Goal: Information Seeking & Learning: Learn about a topic

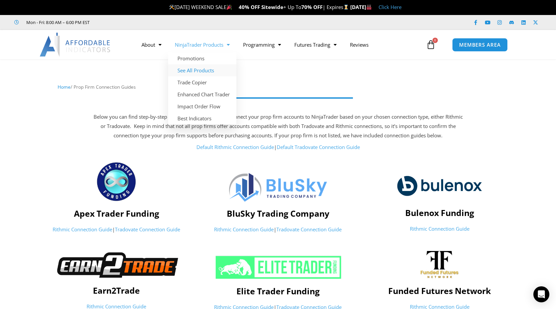
drag, startPoint x: 189, startPoint y: 70, endPoint x: 185, endPoint y: 70, distance: 4.0
click at [189, 70] on link "See All Products" at bounding box center [202, 70] width 68 height 12
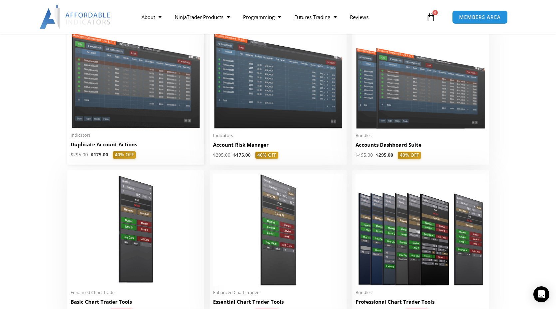
scroll to position [166, 0]
click at [239, 96] on img at bounding box center [278, 77] width 130 height 104
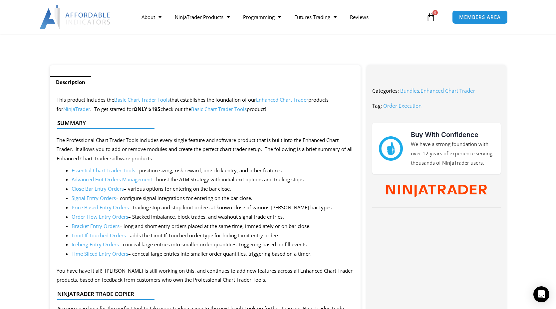
scroll to position [266, 0]
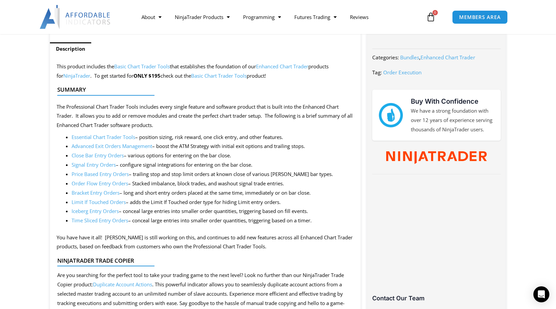
click at [8, 191] on section "Description This product includes the Basic Chart Trader Tools that establishes…" at bounding box center [278, 277] width 556 height 491
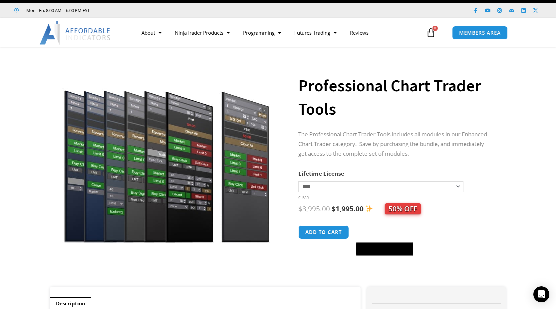
scroll to position [0, 0]
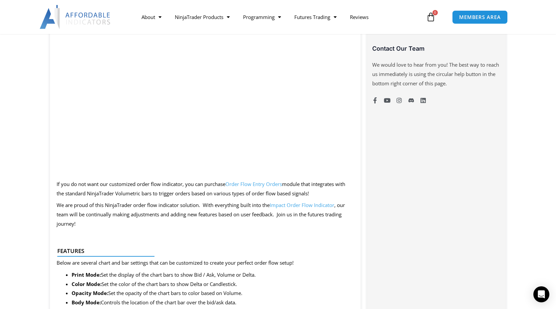
scroll to position [366, 0]
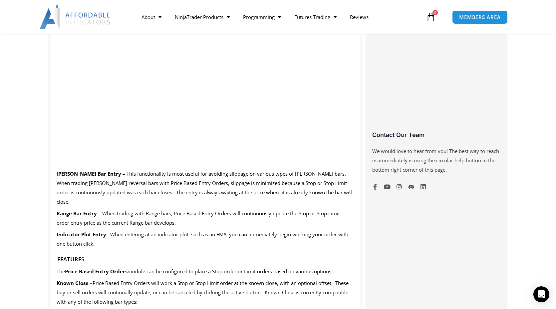
scroll to position [433, 0]
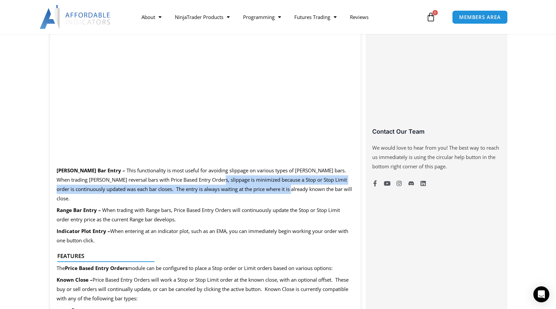
drag, startPoint x: 190, startPoint y: 181, endPoint x: 261, endPoint y: 193, distance: 71.6
click at [263, 193] on p "Renko Bar Entry – This functionality is most useful for avoiding slippage on va…" at bounding box center [205, 184] width 297 height 37
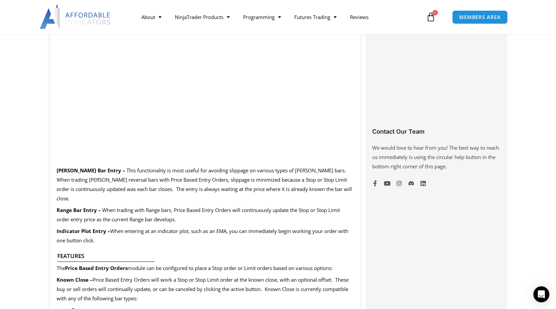
drag, startPoint x: 149, startPoint y: 191, endPoint x: 187, endPoint y: 190, distance: 37.3
click at [187, 190] on p "Renko Bar Entry – This functionality is most useful for avoiding slippage on va…" at bounding box center [205, 184] width 297 height 37
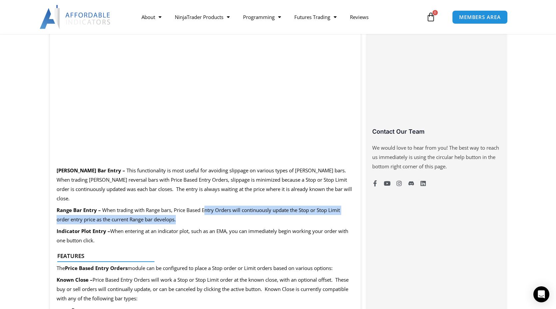
drag, startPoint x: 204, startPoint y: 201, endPoint x: 235, endPoint y: 210, distance: 32.3
click at [235, 210] on p "Range Bar Entry – When trading with Range bars, Price Based Entry Orders will c…" at bounding box center [205, 214] width 297 height 19
click at [252, 213] on p "Range Bar Entry – When trading with Range bars, Price Based Entry Orders will c…" at bounding box center [205, 214] width 297 height 19
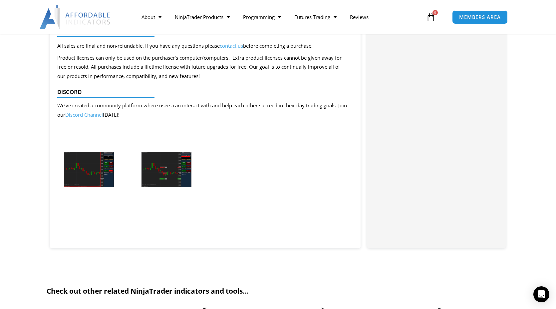
scroll to position [1098, 0]
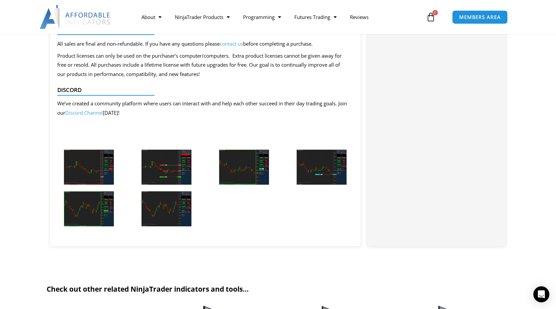
click at [85, 162] on img at bounding box center [89, 166] width 50 height 35
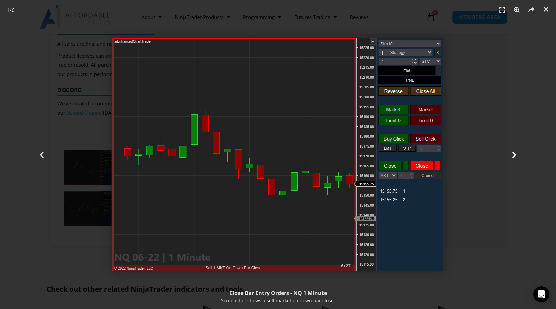
click at [532, 96] on div "Next" at bounding box center [515, 154] width 84 height 309
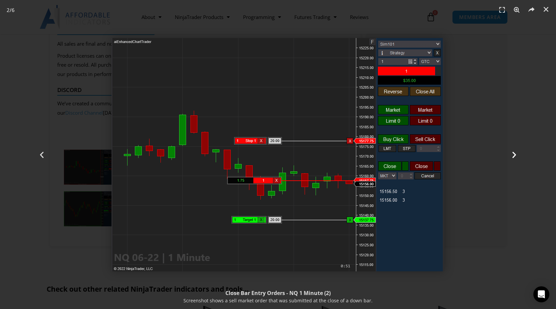
click at [517, 149] on div "Next" at bounding box center [515, 154] width 84 height 309
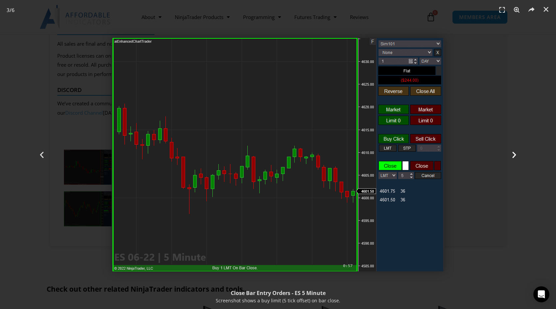
click at [512, 154] on icon "Next slide" at bounding box center [514, 154] width 8 height 8
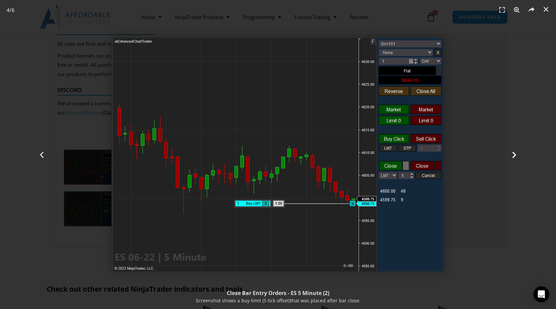
click at [512, 154] on icon "Next slide" at bounding box center [514, 154] width 8 height 8
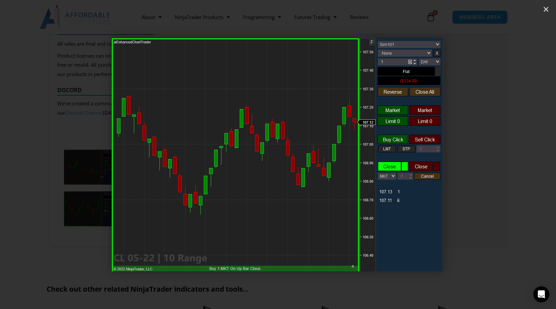
click at [512, 154] on icon "Next slide" at bounding box center [514, 154] width 8 height 8
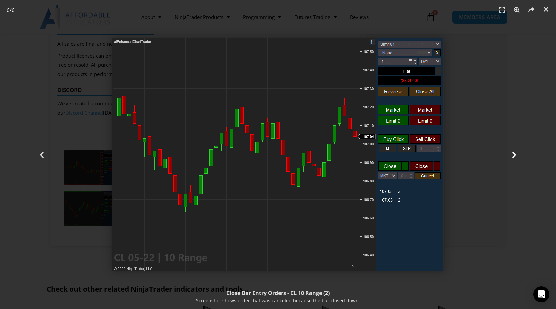
click at [512, 154] on icon "Next slide" at bounding box center [514, 154] width 8 height 8
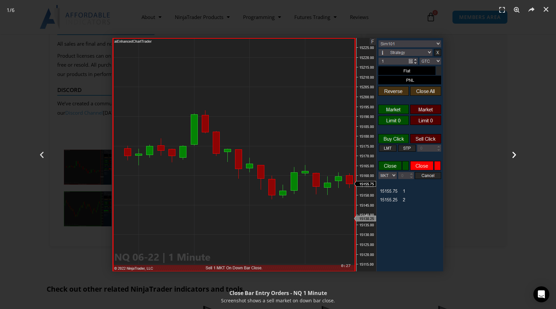
click at [512, 154] on icon "Next slide" at bounding box center [514, 154] width 8 height 8
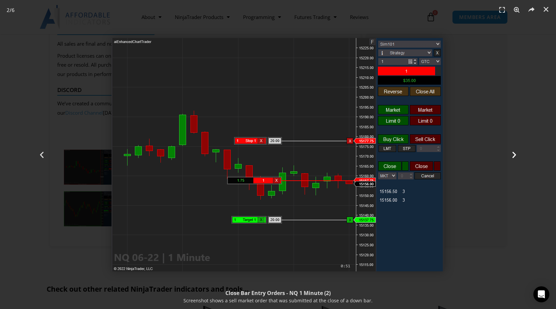
click at [512, 154] on icon "Next slide" at bounding box center [514, 154] width 8 height 8
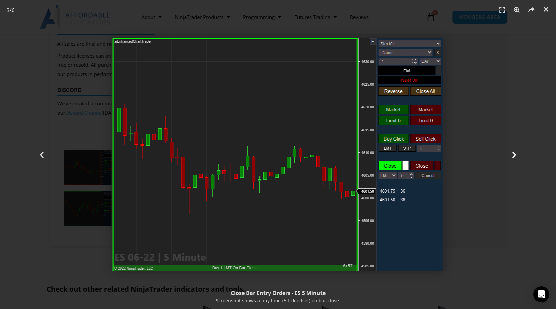
click at [512, 154] on icon "Next slide" at bounding box center [514, 154] width 8 height 8
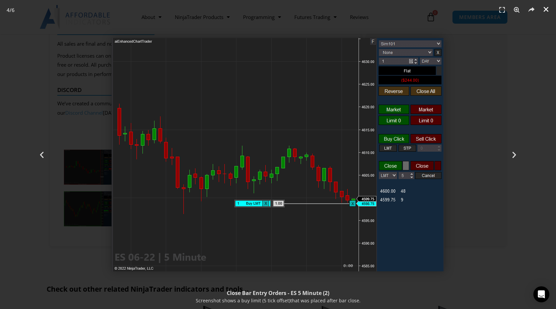
click at [547, 9] on icon "Close (Esc)" at bounding box center [546, 9] width 7 height 7
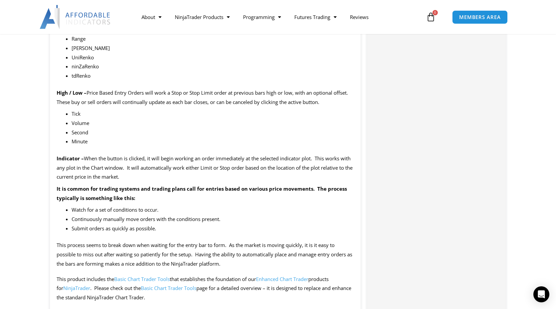
scroll to position [699, 0]
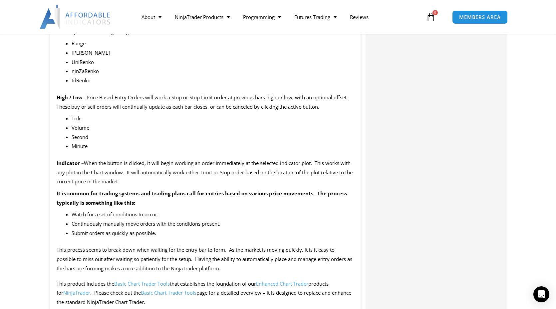
click at [20, 108] on section "Description This product includes the Basic Chart Trader Tools that establishes…" at bounding box center [278, 134] width 556 height 1071
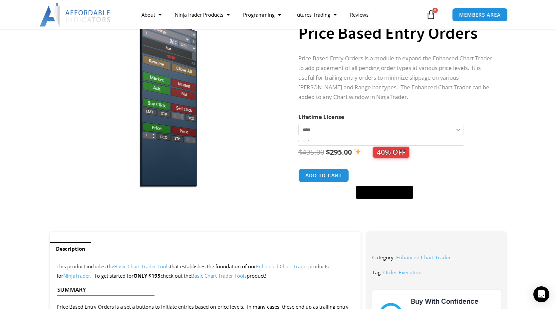
scroll to position [0, 0]
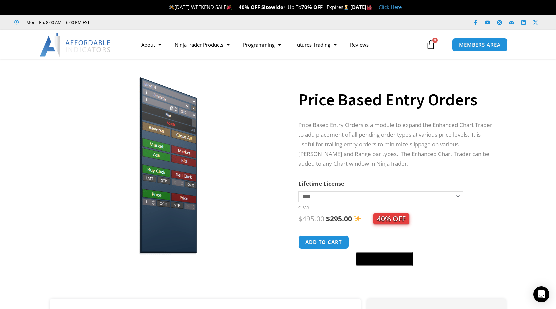
click at [547, 88] on section "**********" at bounding box center [278, 182] width 556 height 232
click at [13, 194] on section "**********" at bounding box center [278, 182] width 556 height 232
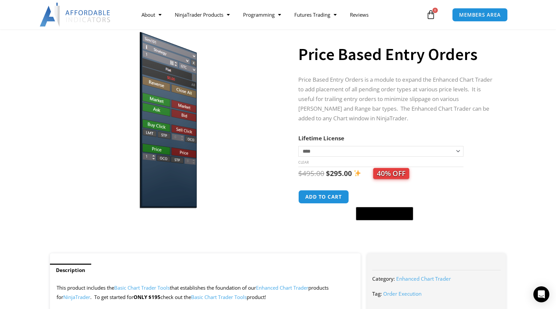
scroll to position [33, 0]
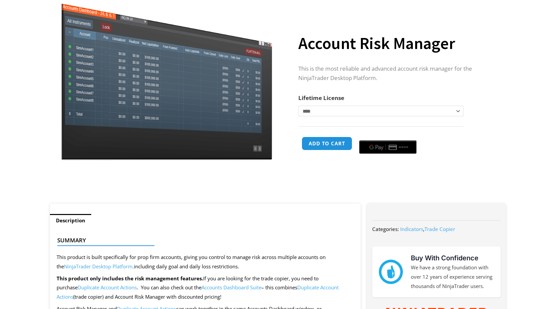
scroll to position [67, 0]
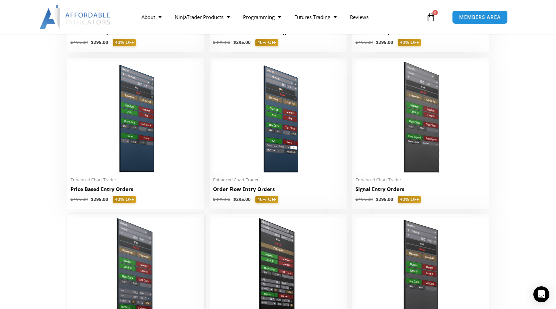
scroll to position [566, 0]
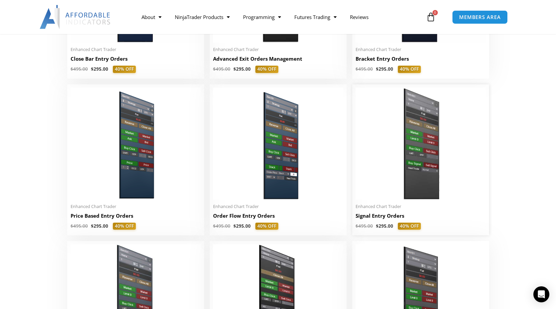
click at [411, 137] on img at bounding box center [420, 144] width 130 height 112
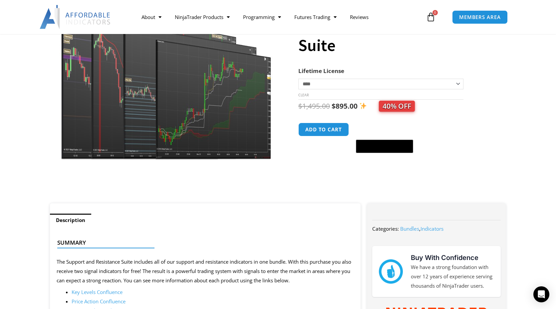
scroll to position [166, 0]
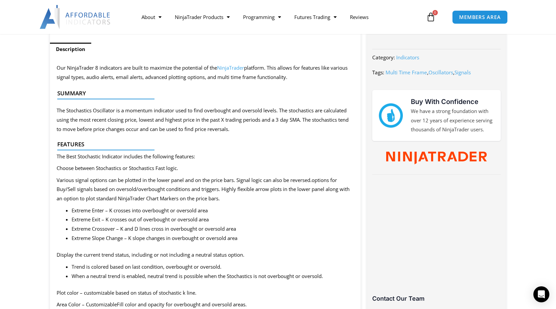
scroll to position [67, 0]
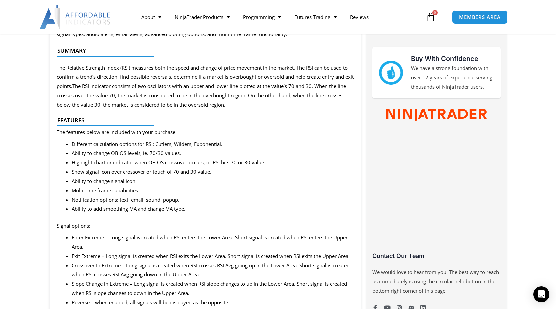
scroll to position [300, 0]
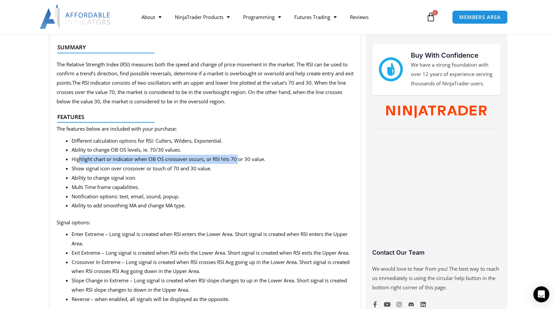
drag, startPoint x: 80, startPoint y: 159, endPoint x: 240, endPoint y: 157, distance: 159.8
click at [240, 157] on span "Highlight chart or indicator when OB OS crossover occurs, or RSI hits 70 or 30 …" at bounding box center [169, 158] width 194 height 7
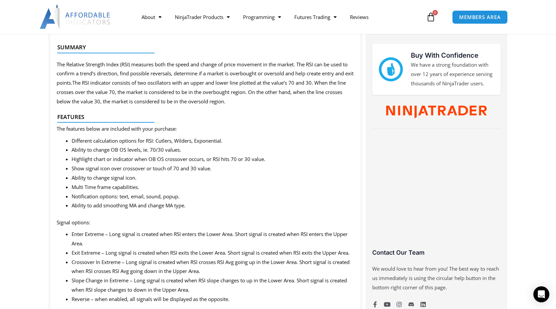
drag, startPoint x: 240, startPoint y: 157, endPoint x: 184, endPoint y: 181, distance: 60.1
click at [194, 183] on li "Multi Time frame capabilities." at bounding box center [213, 186] width 282 height 9
drag, startPoint x: 73, startPoint y: 167, endPoint x: 217, endPoint y: 173, distance: 144.6
click at [217, 173] on ul "Different calculation options for RSI: Cutlers, Wilders, Exponential. Ability t…" at bounding box center [213, 173] width 282 height 74
click at [149, 179] on li "Ability to change signal icon." at bounding box center [213, 177] width 282 height 9
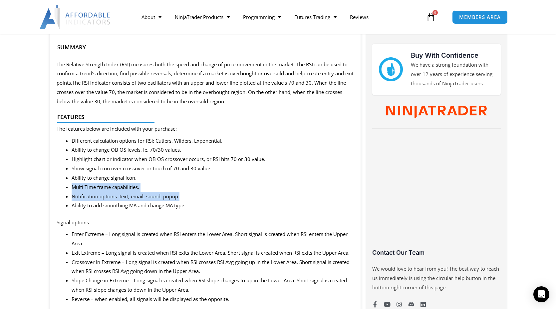
drag, startPoint x: 70, startPoint y: 188, endPoint x: 196, endPoint y: 194, distance: 126.3
click at [196, 194] on div "Our NinjaTrader 8 indicators are built to maximize the potential of the NinjaTr…" at bounding box center [205, 286] width 311 height 555
drag, startPoint x: 196, startPoint y: 194, endPoint x: 206, endPoint y: 195, distance: 10.0
click at [207, 195] on li "Notification options: text, email, sound, popup." at bounding box center [213, 196] width 282 height 9
click at [140, 207] on span "Ability to add smoothing MA and change MA type." at bounding box center [129, 205] width 114 height 7
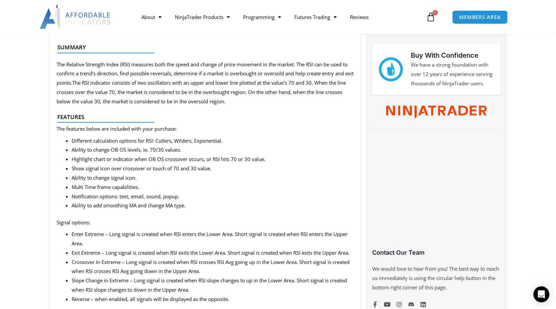
click at [81, 205] on span "Ability to add smoothing MA and change MA type." at bounding box center [129, 205] width 114 height 7
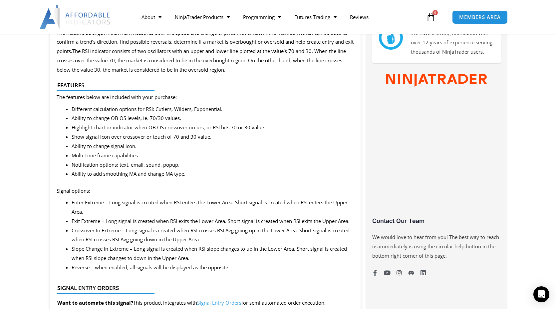
scroll to position [333, 0]
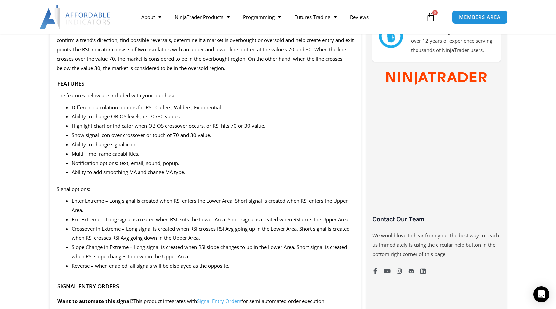
click at [108, 183] on div "Our NinjaTrader 8 indicators are built to maximize the potential of the NinjaTr…" at bounding box center [205, 253] width 311 height 555
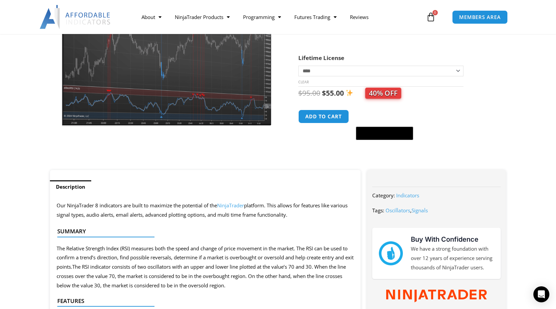
scroll to position [0, 0]
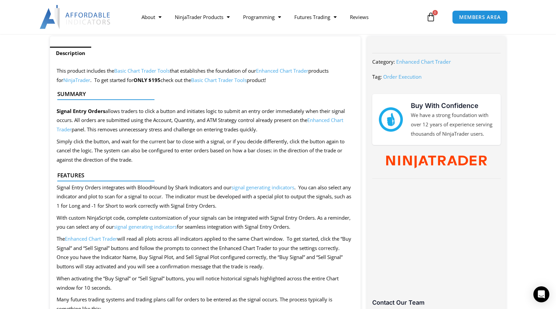
scroll to position [266, 0]
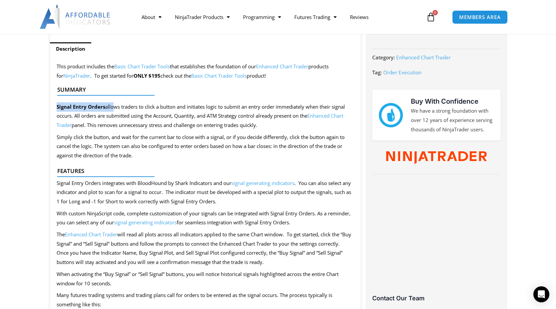
drag, startPoint x: 116, startPoint y: 109, endPoint x: 173, endPoint y: 106, distance: 57.3
drag, startPoint x: 173, startPoint y: 106, endPoint x: 171, endPoint y: 123, distance: 17.4
click at [171, 123] on p "Signal Entry Orders allows traders to click a button and initiates logic to sub…" at bounding box center [205, 116] width 297 height 28
click at [258, 108] on div at bounding box center [202, 101] width 291 height 16
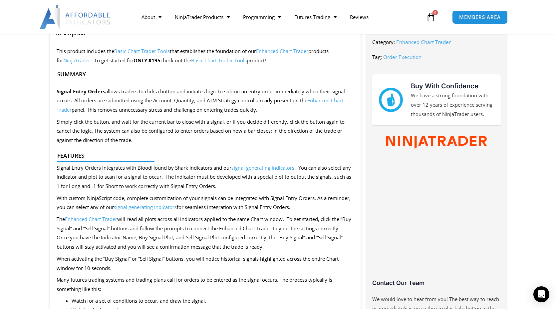
scroll to position [333, 0]
